Goal: Check status

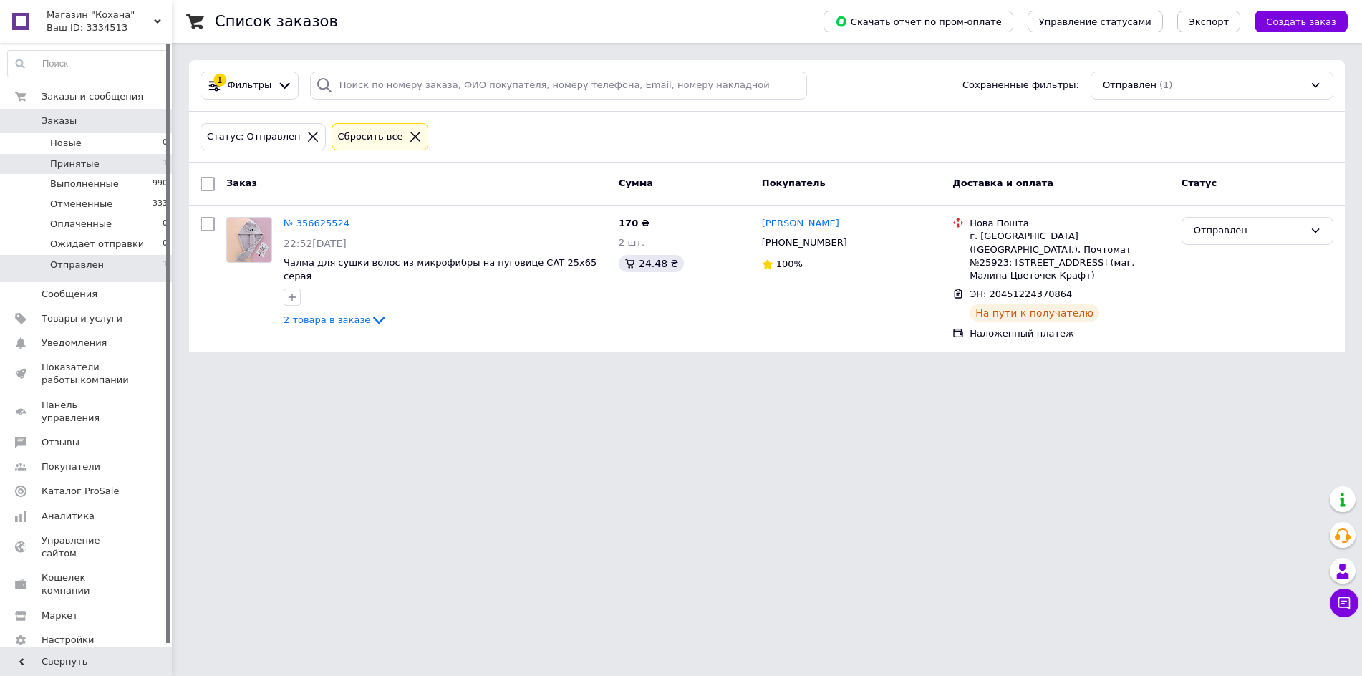
click at [99, 158] on li "Принятые 1" at bounding box center [88, 164] width 176 height 20
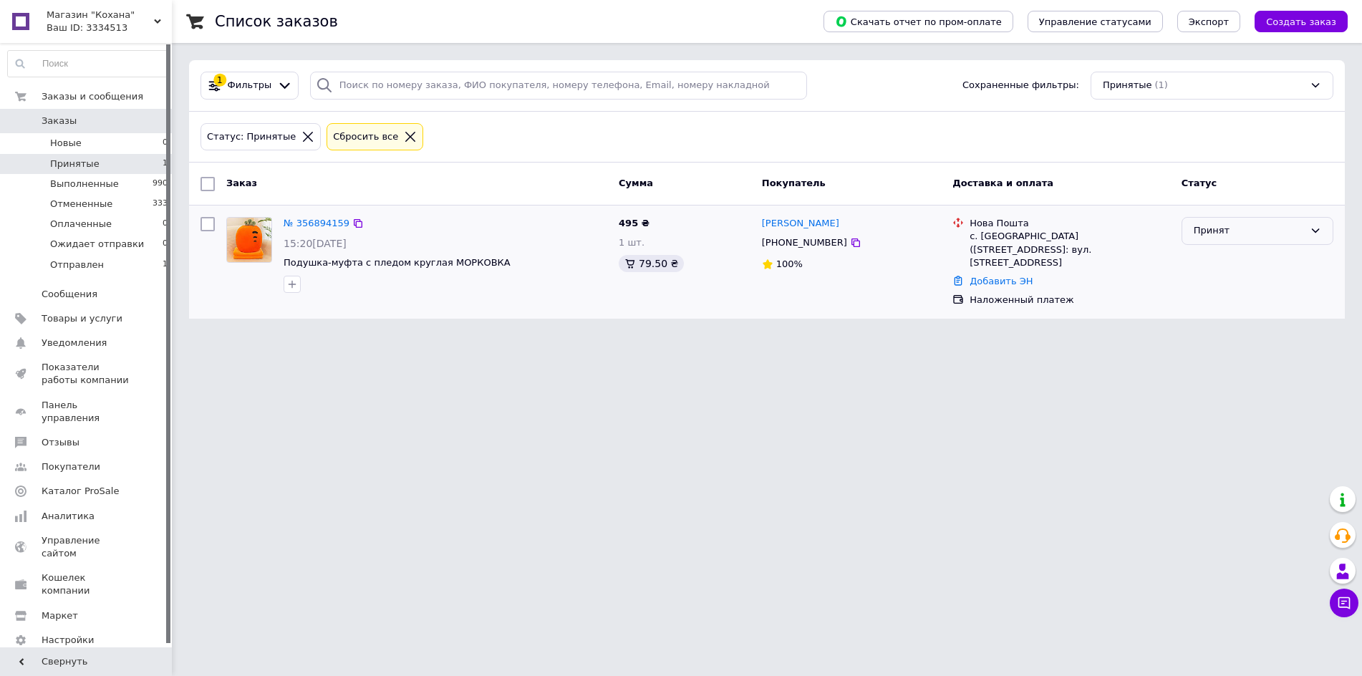
click at [1308, 232] on div "Принят" at bounding box center [1258, 231] width 152 height 28
click at [1266, 341] on li "Ожидает отправки" at bounding box center [1257, 339] width 150 height 26
click at [314, 212] on div "№ 356894159 15:20[DATE] Подушка-муфта с пледом круглая МОРКОВКА" at bounding box center [445, 254] width 335 height 87
click at [314, 224] on link "№ 356894159" at bounding box center [317, 223] width 66 height 11
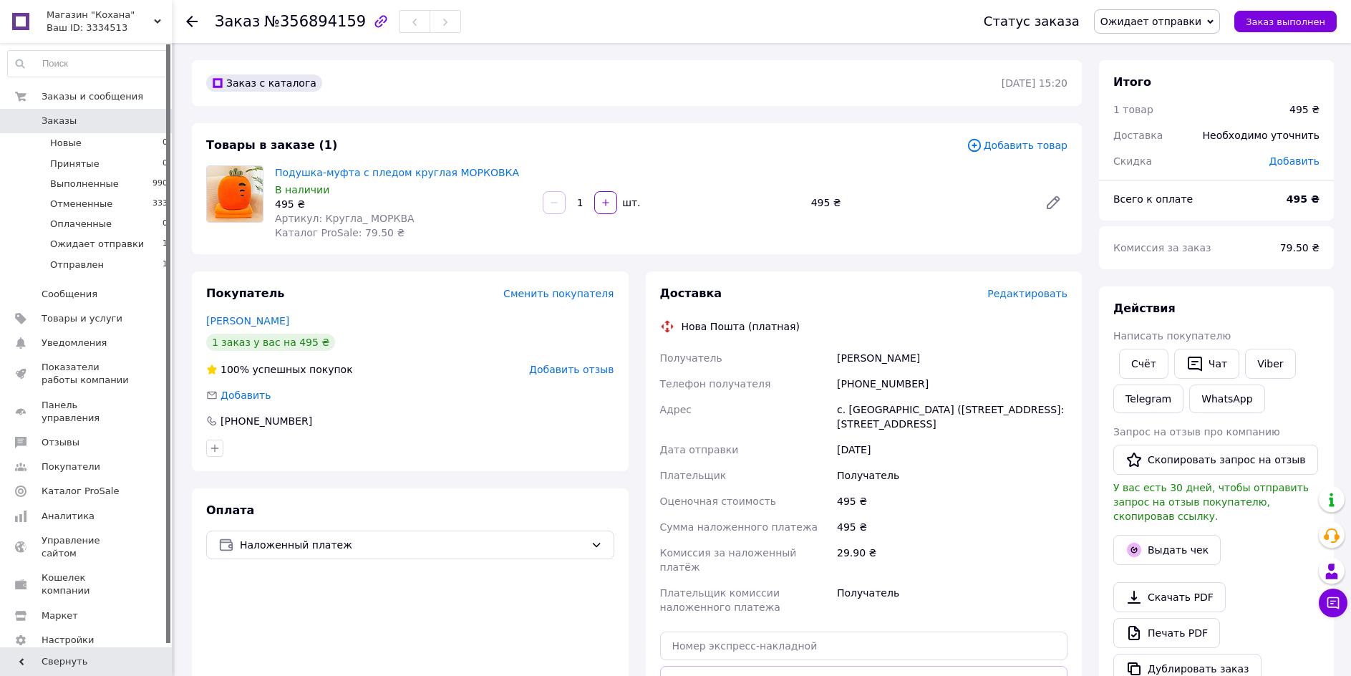
click at [184, 16] on div "Заказ №356894159 Статус заказа Ожидает отправки Принят Выполнен Отменен Оплачен…" at bounding box center [761, 21] width 1179 height 43
click at [190, 19] on use at bounding box center [191, 21] width 11 height 11
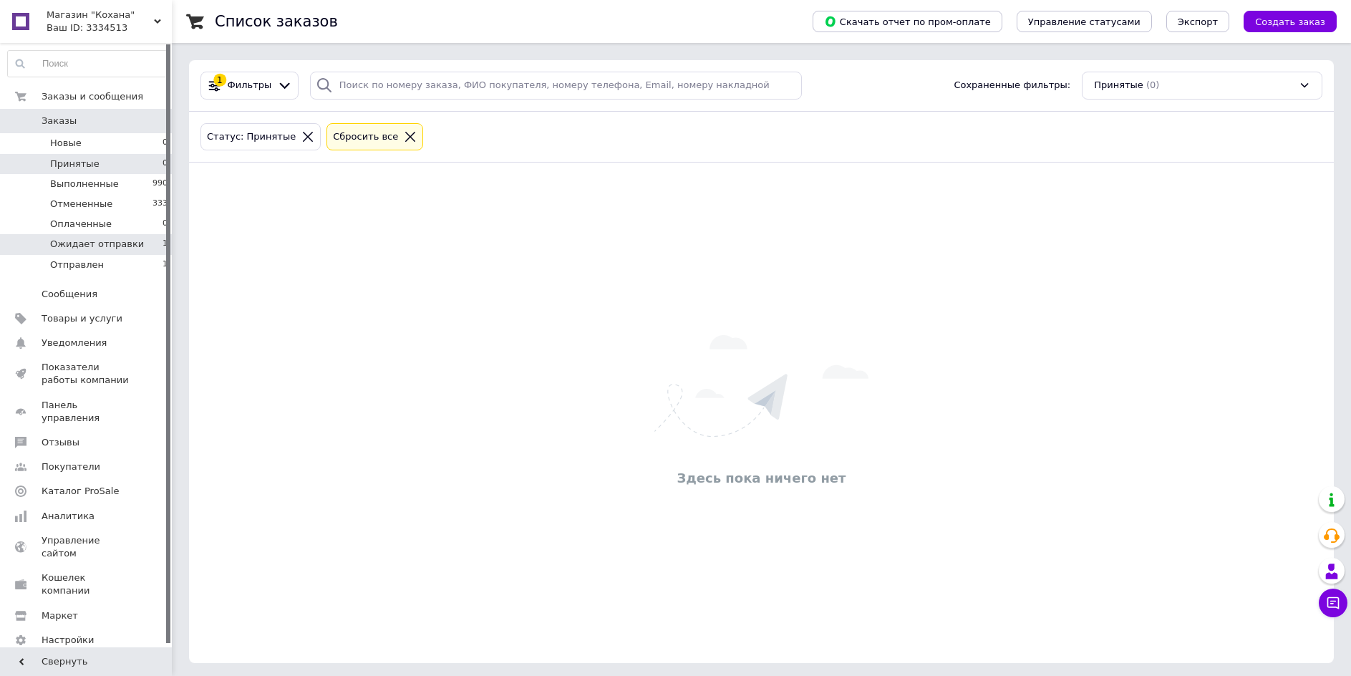
click at [124, 247] on span "Ожидает отправки" at bounding box center [97, 244] width 94 height 13
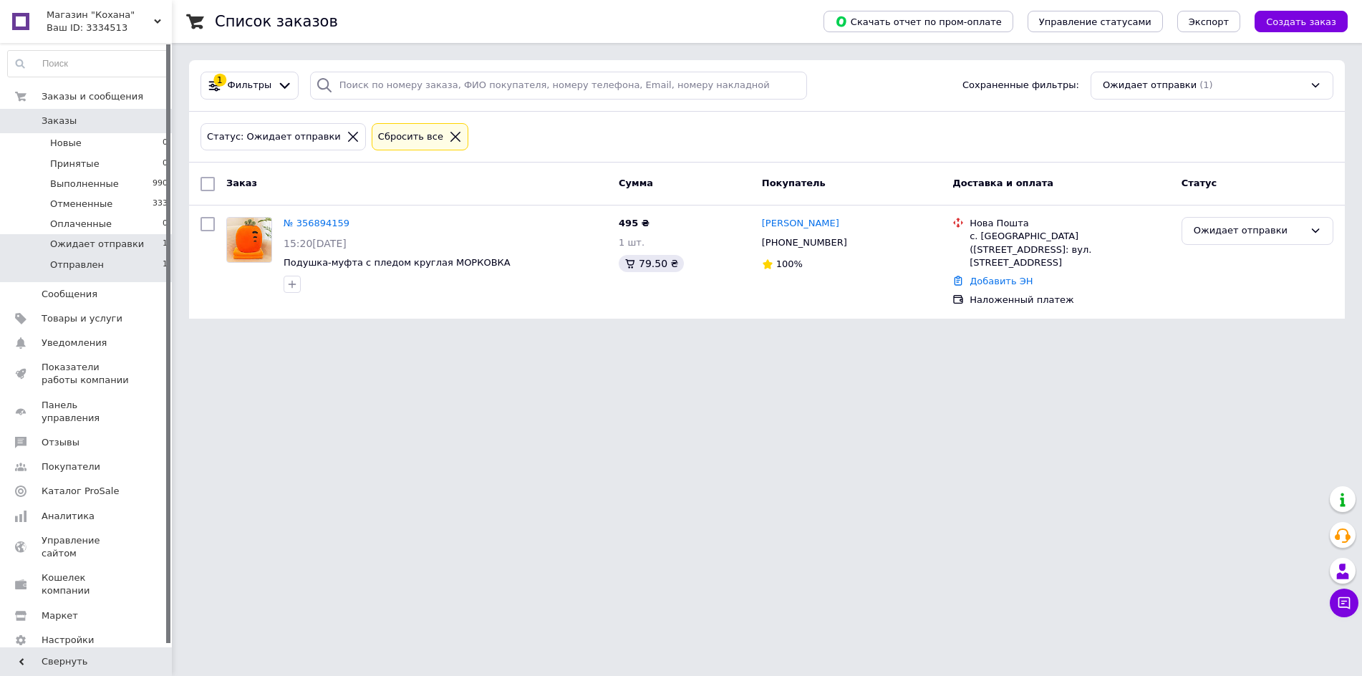
click at [114, 261] on li "Отправлен 1" at bounding box center [88, 268] width 176 height 27
